Goal: Task Accomplishment & Management: Use online tool/utility

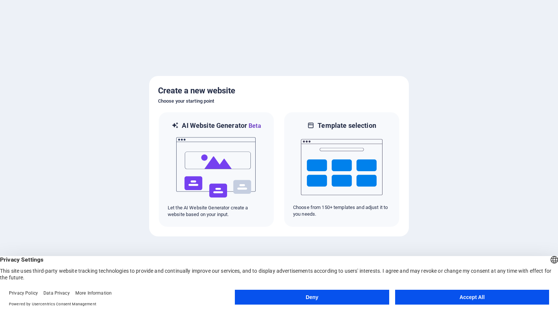
click at [478, 300] on button "Accept All" at bounding box center [472, 297] width 154 height 15
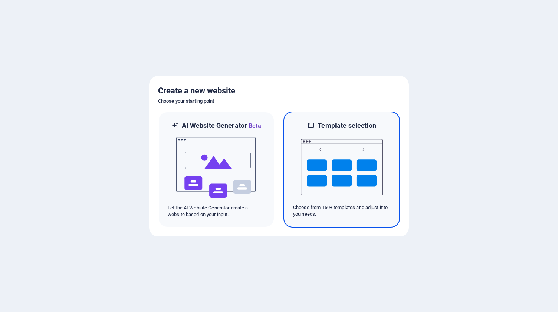
click at [385, 151] on div at bounding box center [341, 167] width 97 height 74
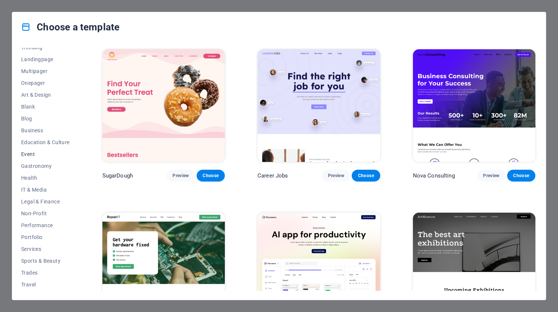
scroll to position [53, 0]
click at [51, 130] on span "Education & Culture" at bounding box center [45, 131] width 49 height 6
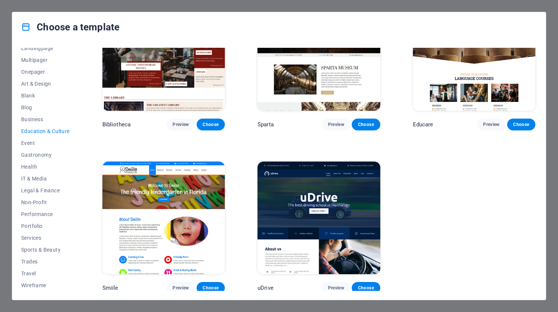
scroll to position [141, 0]
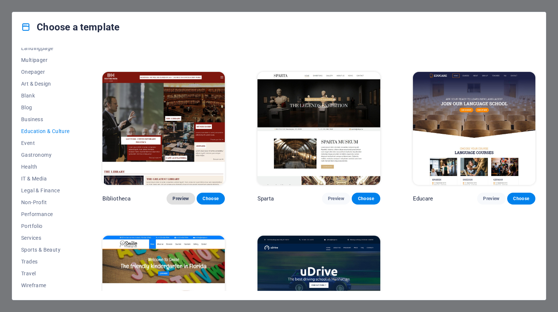
click at [181, 196] on span "Preview" at bounding box center [180, 199] width 16 height 6
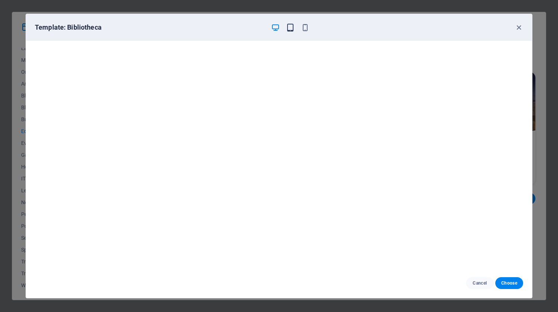
click at [290, 29] on icon "button" at bounding box center [290, 27] width 9 height 9
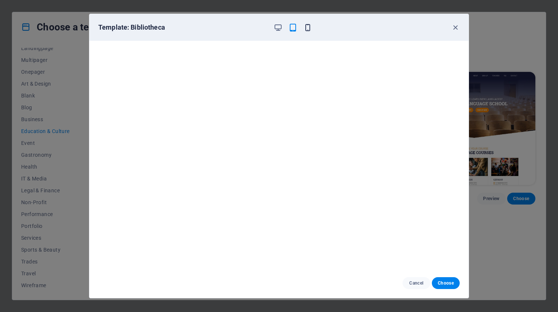
click at [309, 26] on icon "button" at bounding box center [307, 27] width 9 height 9
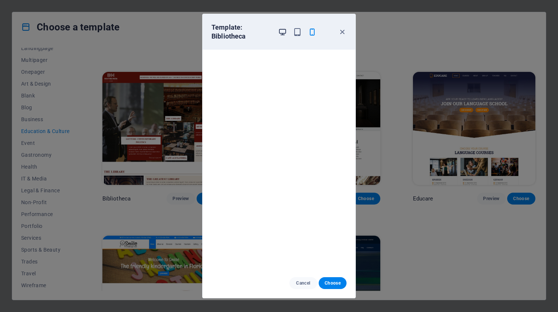
click at [282, 32] on icon "button" at bounding box center [282, 32] width 9 height 9
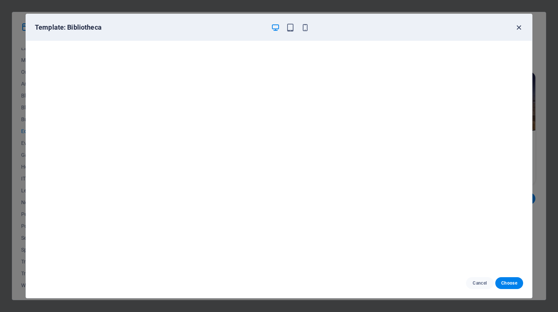
click at [517, 28] on icon "button" at bounding box center [518, 27] width 9 height 9
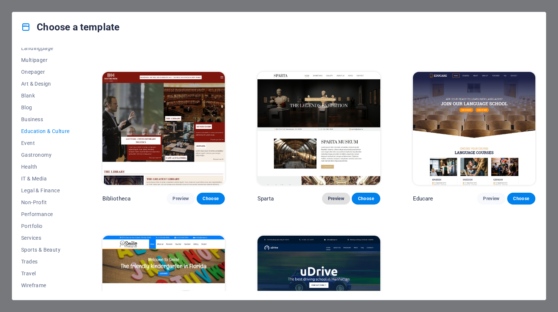
click at [333, 198] on span "Preview" at bounding box center [336, 199] width 16 height 6
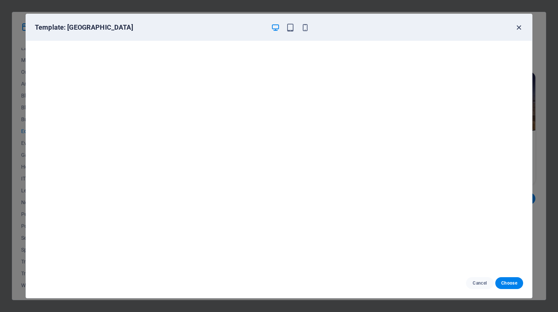
click at [519, 29] on icon "button" at bounding box center [518, 27] width 9 height 9
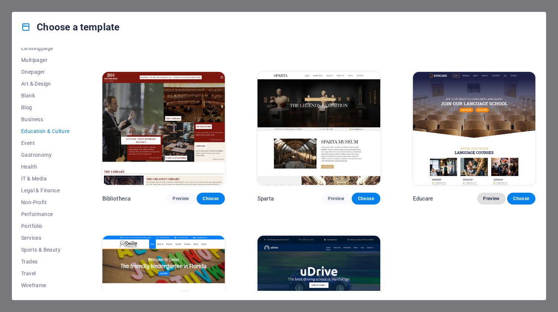
click at [491, 193] on button "Preview" at bounding box center [491, 199] width 28 height 12
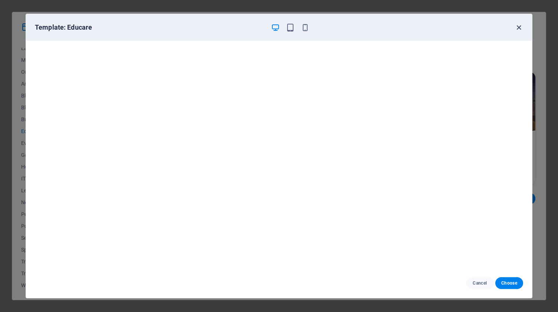
click at [519, 28] on icon "button" at bounding box center [518, 27] width 9 height 9
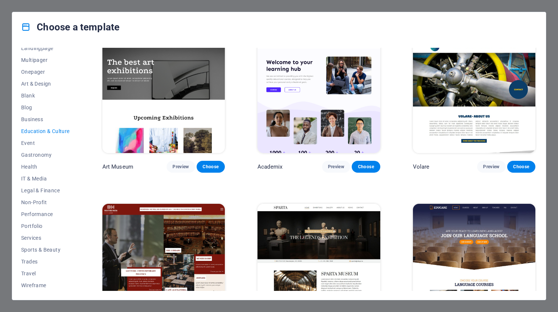
scroll to position [0, 0]
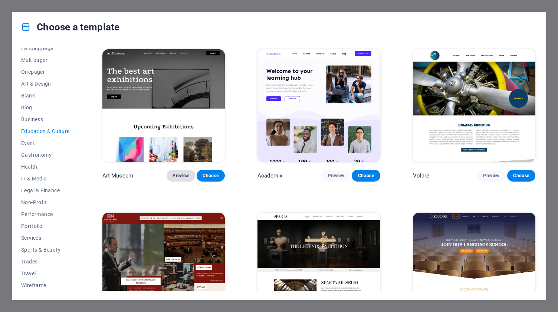
click at [180, 173] on span "Preview" at bounding box center [180, 176] width 16 height 6
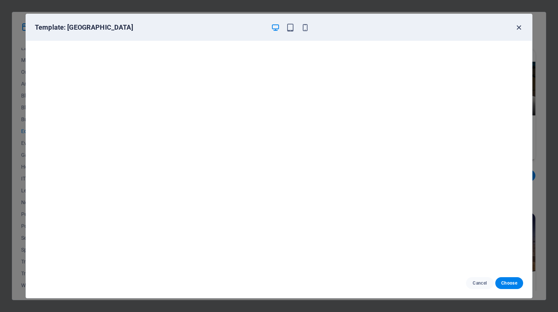
click at [518, 27] on icon "button" at bounding box center [518, 27] width 9 height 9
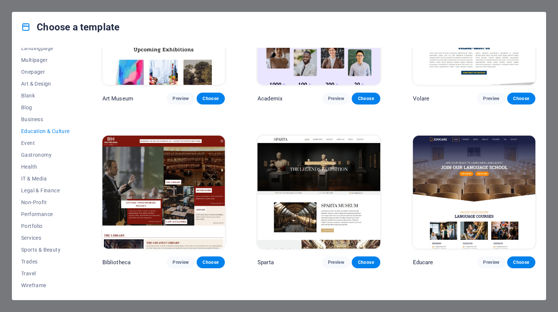
scroll to position [148, 0]
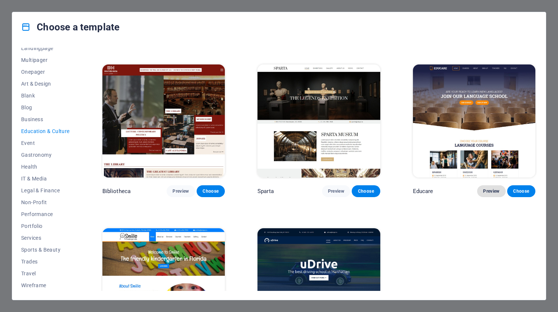
click at [491, 191] on span "Preview" at bounding box center [491, 191] width 16 height 6
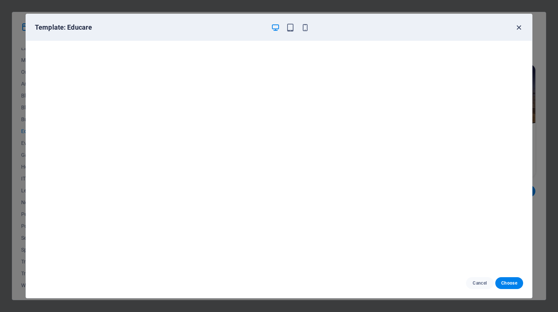
click at [518, 27] on icon "button" at bounding box center [518, 27] width 9 height 9
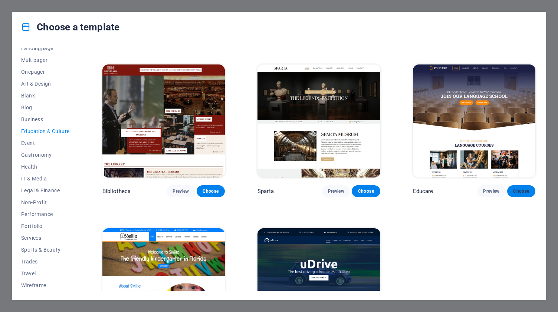
click at [517, 191] on span "Choose" at bounding box center [521, 191] width 16 height 6
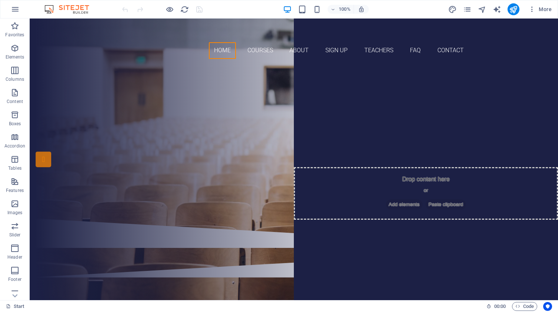
drag, startPoint x: 555, startPoint y: 63, endPoint x: 585, endPoint y: 22, distance: 51.1
click at [513, 99] on div "Are you ready to learn new languages? Join our Language School Our Courses Sign…" at bounding box center [294, 142] width 528 height 154
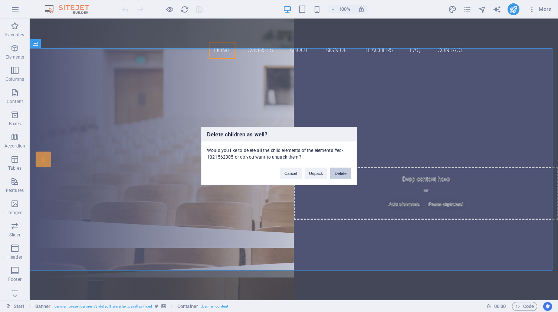
click at [338, 175] on button "Delete" at bounding box center [340, 173] width 21 height 11
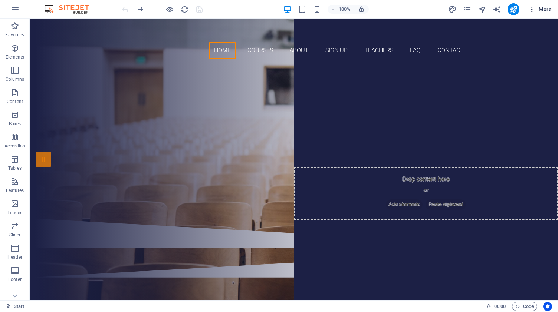
click at [545, 14] on button "More" at bounding box center [539, 9] width 29 height 12
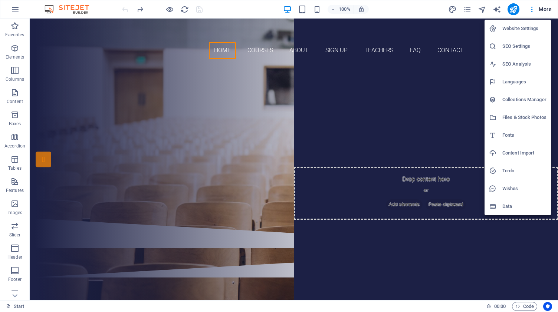
click at [545, 13] on div at bounding box center [279, 156] width 558 height 312
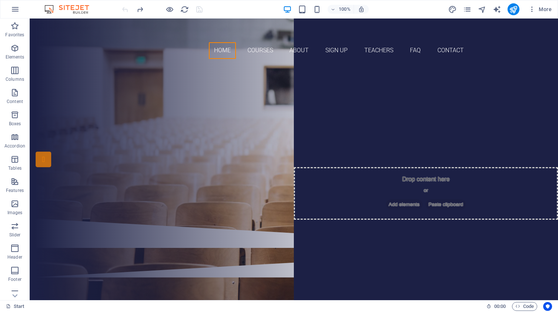
click at [545, 13] on button "More" at bounding box center [539, 9] width 29 height 12
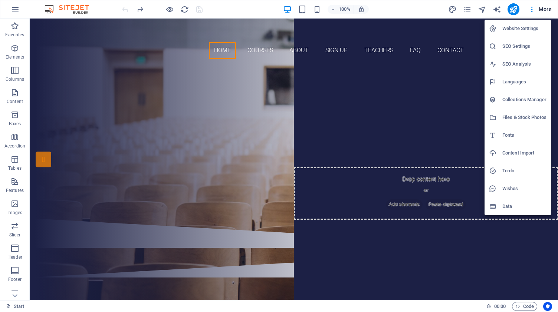
click at [517, 27] on h6 "Website Settings" at bounding box center [524, 28] width 44 height 9
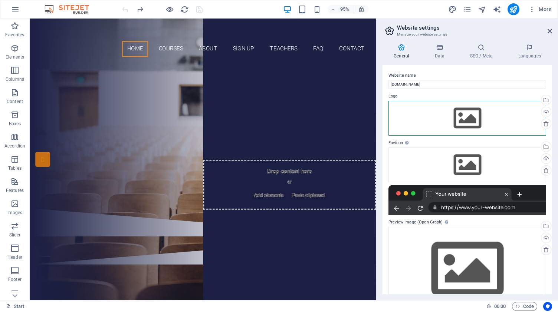
click at [458, 109] on div "Drag files here, click to choose files or select files from Files or our free s…" at bounding box center [467, 118] width 158 height 35
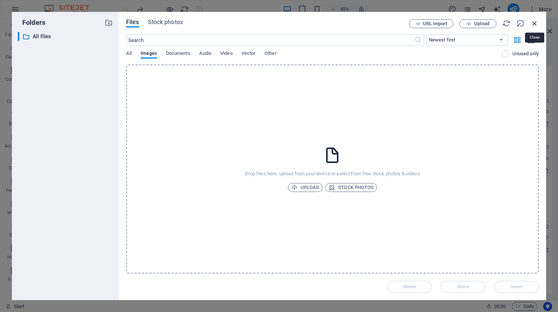
click at [536, 23] on icon "button" at bounding box center [534, 23] width 8 height 8
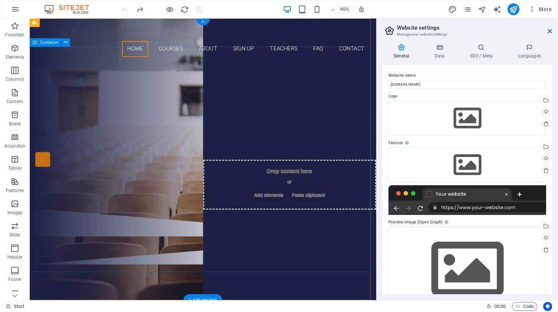
click at [299, 218] on div "Are you ready to learn new languages? Join our Language School Our Courses Sign…" at bounding box center [212, 142] width 364 height 154
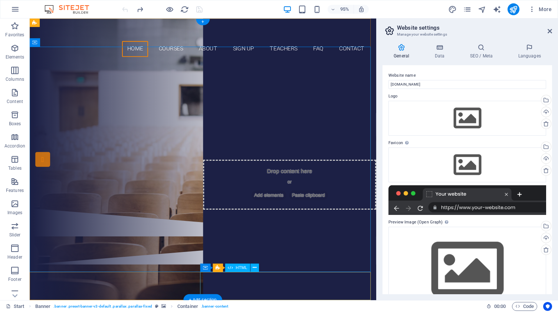
click at [271, 278] on div at bounding box center [212, 263] width 364 height 30
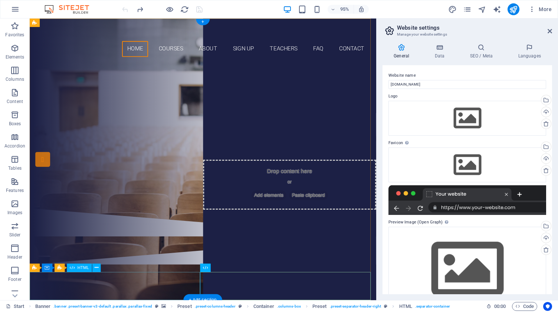
click at [189, 248] on div at bounding box center [212, 233] width 364 height 30
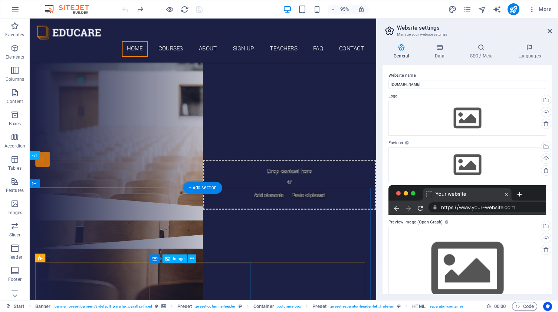
scroll to position [185, 0]
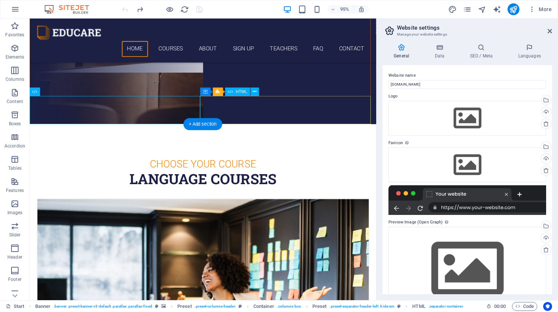
click at [308, 76] on div at bounding box center [212, 61] width 364 height 30
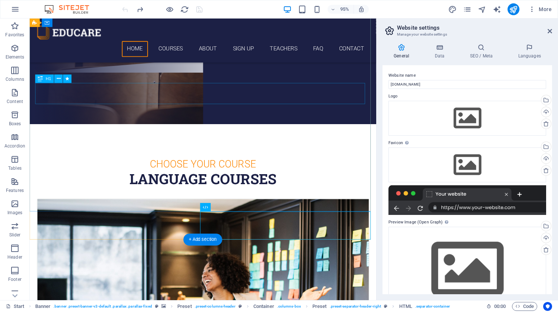
scroll to position [37, 0]
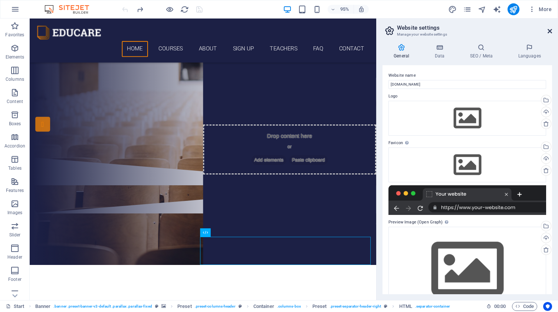
click at [547, 32] on icon at bounding box center [549, 31] width 4 height 6
